Goal: Information Seeking & Learning: Learn about a topic

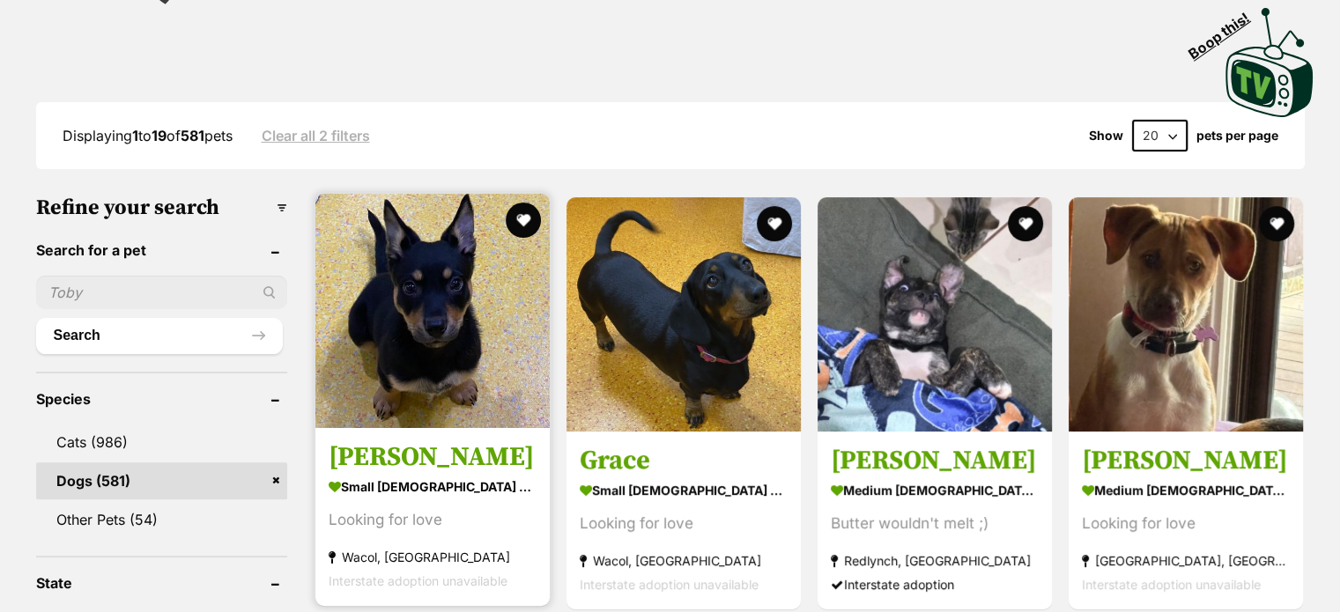
click at [374, 331] on img at bounding box center [432, 311] width 234 height 234
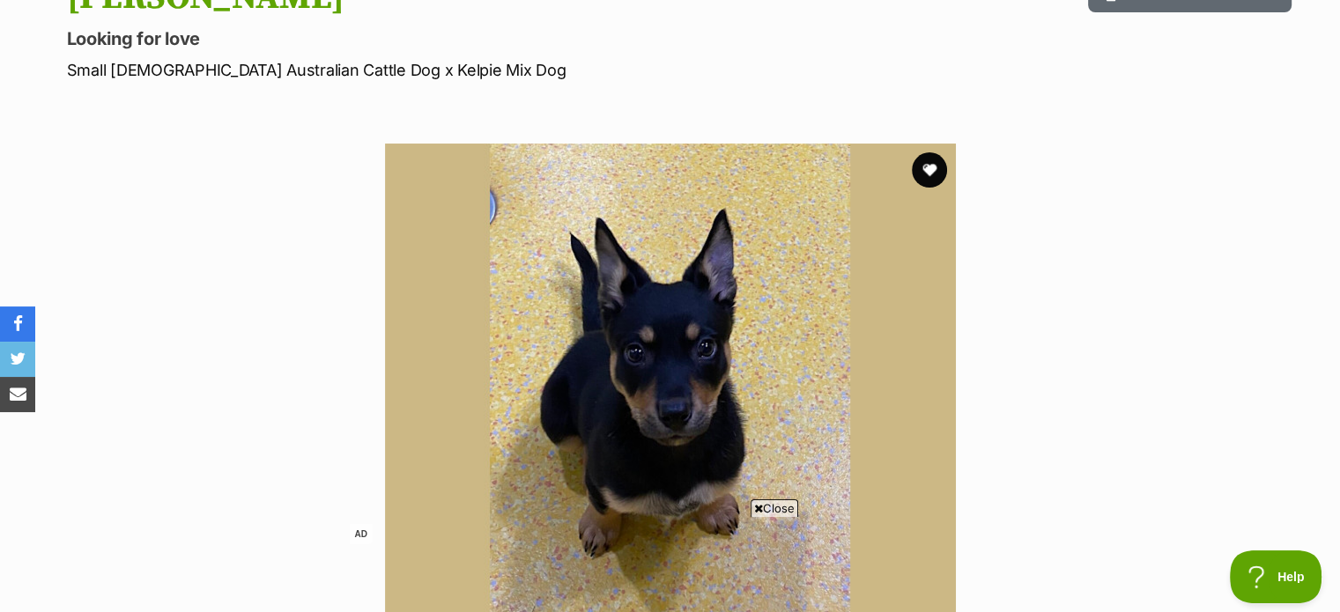
scroll to position [352, 0]
